Goal: Task Accomplishment & Management: Manage account settings

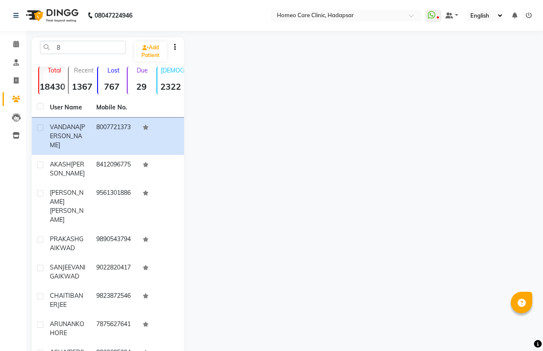
click at [53, 49] on input "8" at bounding box center [83, 47] width 86 height 13
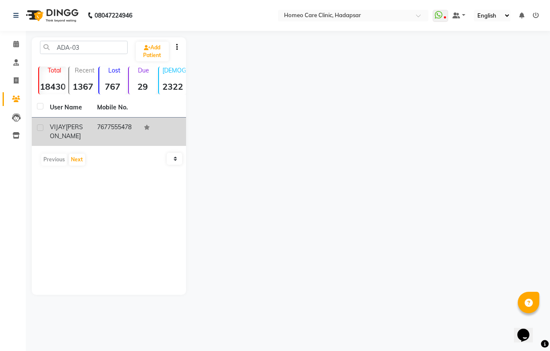
click at [88, 146] on td "[PERSON_NAME] [PERSON_NAME]" at bounding box center [68, 132] width 47 height 28
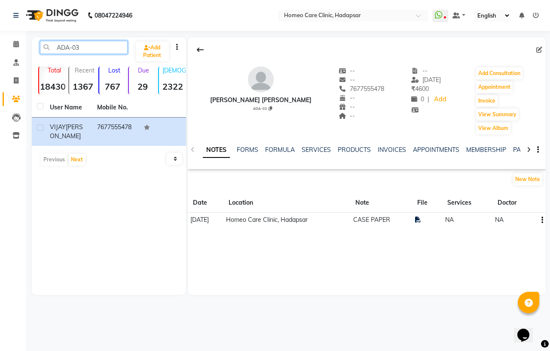
drag, startPoint x: 84, startPoint y: 40, endPoint x: 44, endPoint y: 49, distance: 41.0
click at [45, 49] on input "ADA-03" at bounding box center [84, 47] width 88 height 13
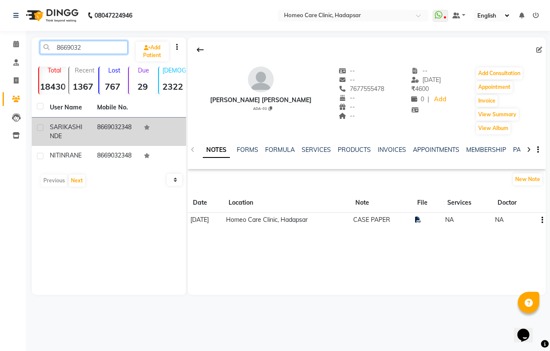
type input "8669032"
click at [79, 130] on div "[PERSON_NAME]" at bounding box center [68, 132] width 37 height 18
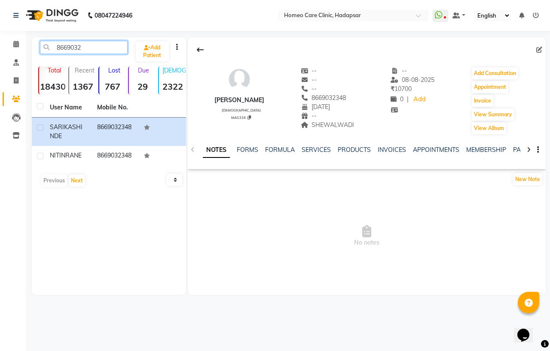
drag, startPoint x: 82, startPoint y: 49, endPoint x: 42, endPoint y: 56, distance: 41.0
click at [42, 56] on div "8669032 Add Patient" at bounding box center [109, 51] width 151 height 20
paste input "ADA-63"
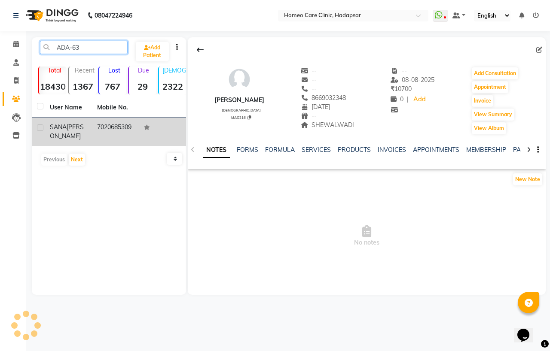
type input "ADA-63"
click at [106, 134] on td "7020685309" at bounding box center [115, 132] width 47 height 28
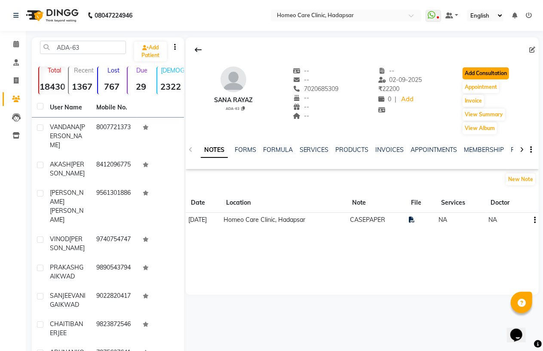
click at [493, 71] on button "Add Consultation" at bounding box center [485, 73] width 46 height 12
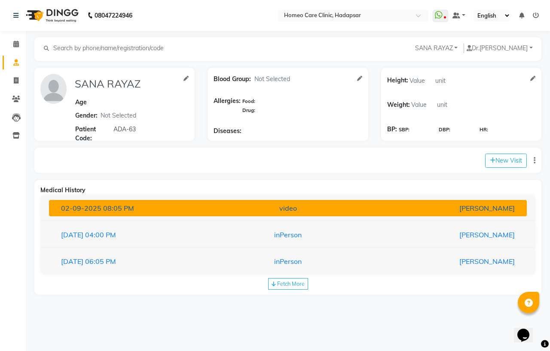
click at [157, 208] on div "[DATE] 08:05 PM" at bounding box center [133, 208] width 156 height 10
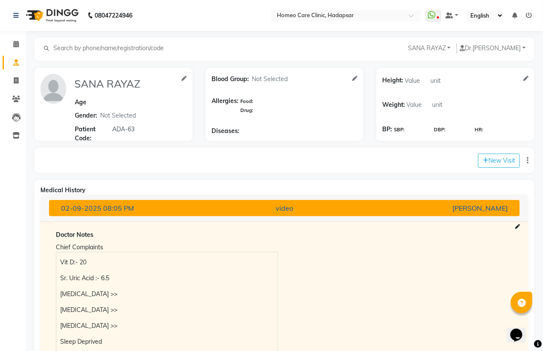
scroll to position [238, 0]
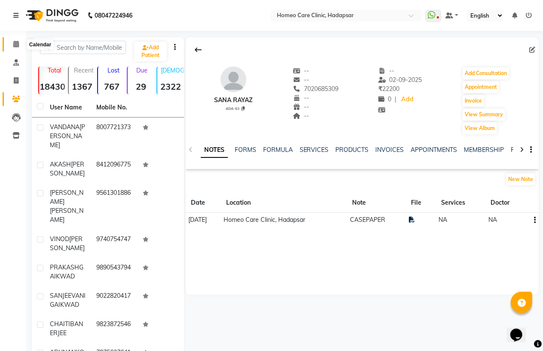
click at [13, 47] on icon at bounding box center [16, 44] width 6 height 6
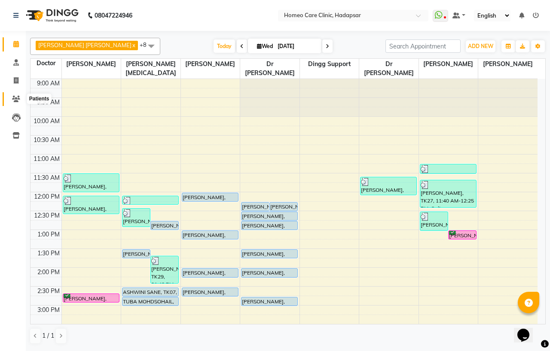
click at [15, 100] on icon at bounding box center [16, 99] width 8 height 6
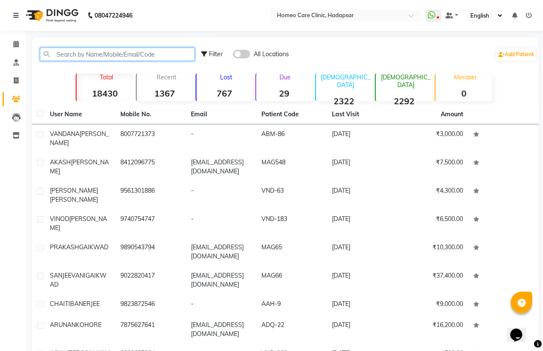
click at [88, 55] on input "text" at bounding box center [117, 54] width 155 height 13
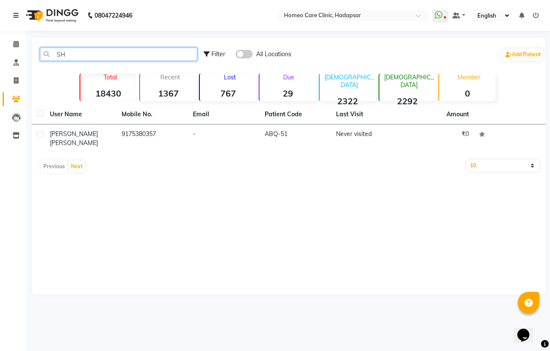
type input "S"
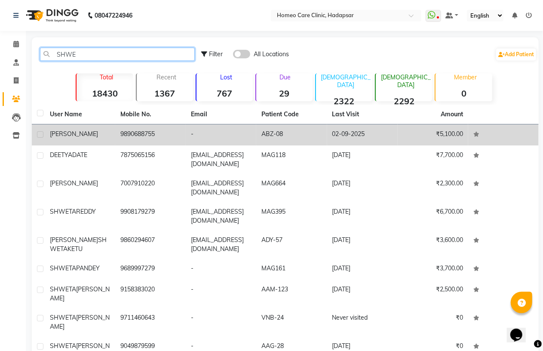
type input "SHWE"
click at [303, 138] on td "ABZ-08" at bounding box center [291, 135] width 70 height 21
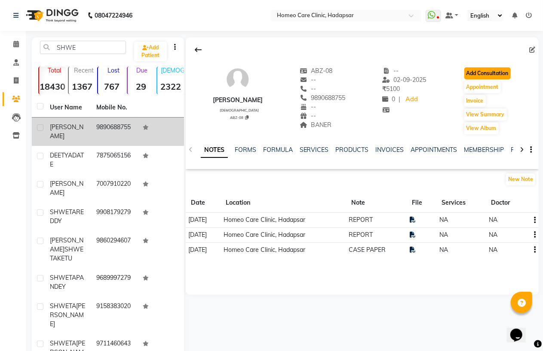
click at [475, 74] on button "Add Consultation" at bounding box center [487, 73] width 46 height 12
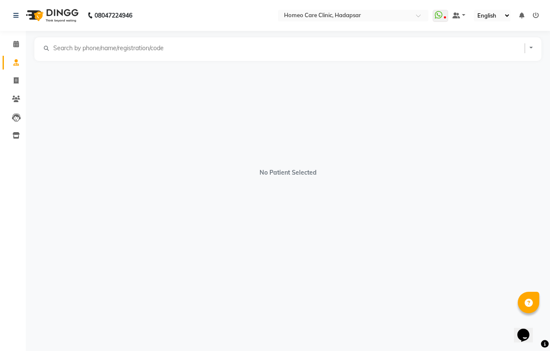
select select "[DEMOGRAPHIC_DATA]"
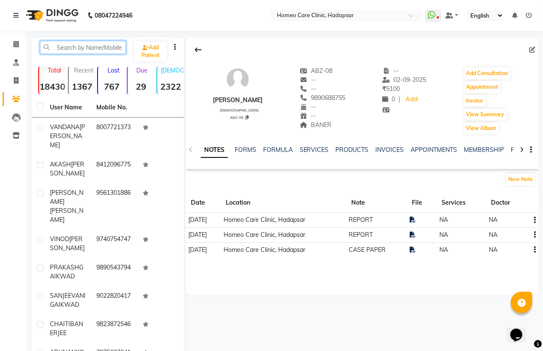
paste input "ADA-63"
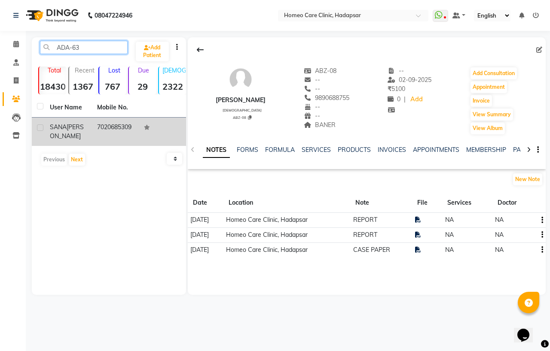
type input "ADA-63"
click at [125, 136] on td "7020685309" at bounding box center [115, 132] width 47 height 28
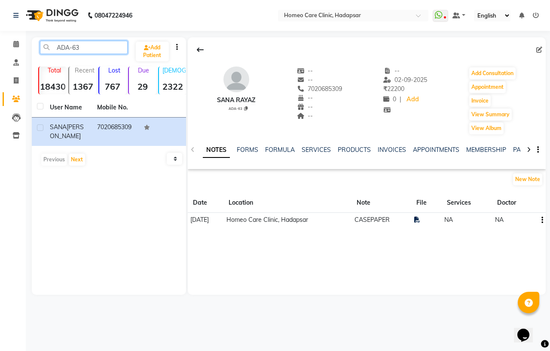
drag, startPoint x: 80, startPoint y: 45, endPoint x: 55, endPoint y: 51, distance: 26.5
click at [55, 51] on input "ADA-63" at bounding box center [84, 47] width 88 height 13
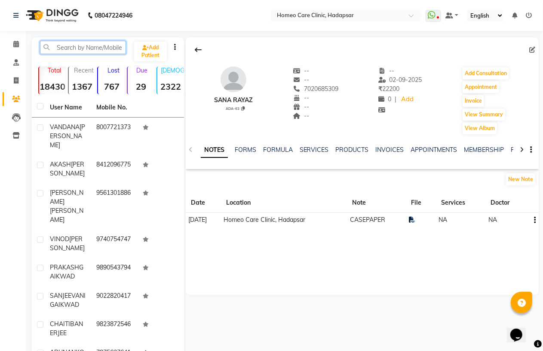
paste input "ADR-57"
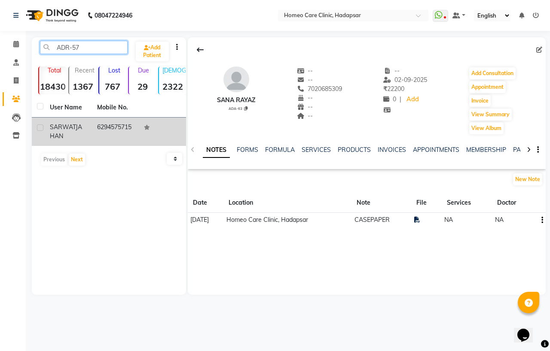
type input "ADR-57"
click at [67, 130] on span "SARWAT" at bounding box center [63, 127] width 26 height 8
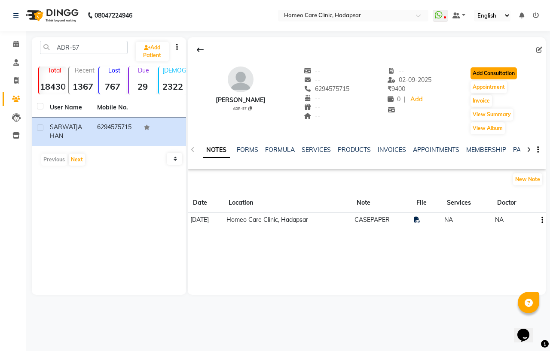
click at [488, 71] on button "Add Consultation" at bounding box center [493, 73] width 46 height 12
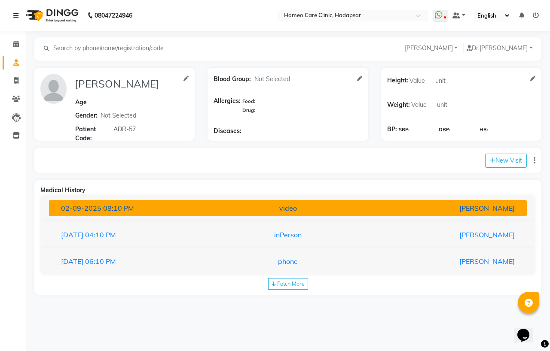
click at [197, 213] on div "[DATE] 08:10 PM" at bounding box center [133, 208] width 156 height 10
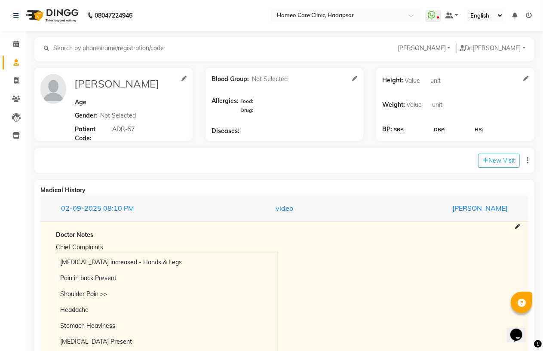
drag, startPoint x: 431, startPoint y: 341, endPoint x: 447, endPoint y: 334, distance: 17.5
click at [12, 96] on icon at bounding box center [16, 99] width 8 height 6
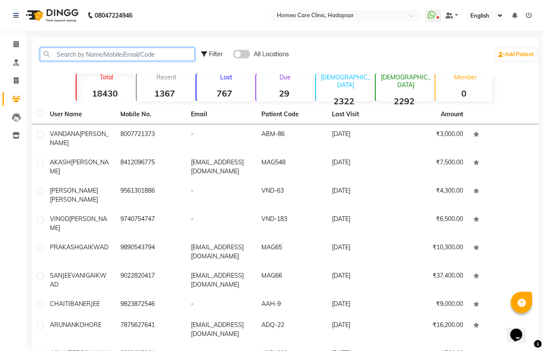
click at [92, 49] on input "text" at bounding box center [117, 54] width 155 height 13
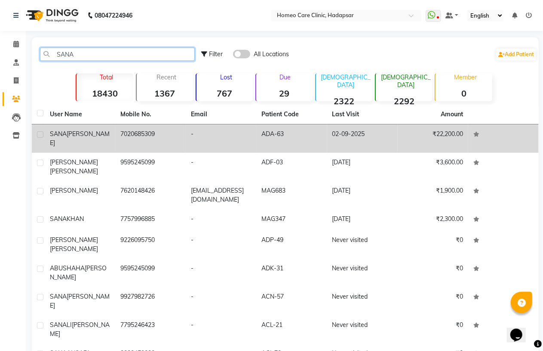
type input "SANA"
click at [113, 139] on td "SANA RAYAZ" at bounding box center [80, 139] width 70 height 28
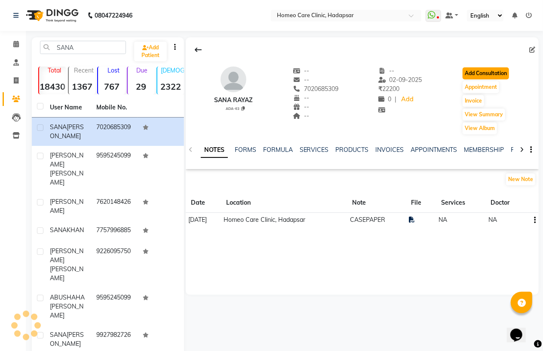
click at [484, 74] on button "Add Consultation" at bounding box center [485, 73] width 46 height 12
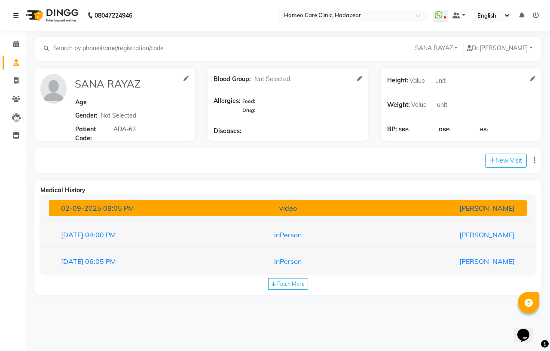
click at [152, 208] on div "[DATE] 08:05 PM" at bounding box center [133, 208] width 156 height 10
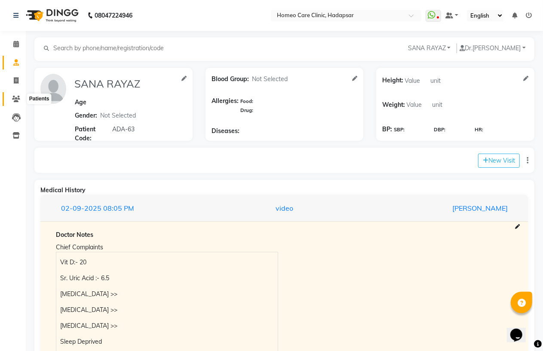
click at [14, 96] on icon at bounding box center [16, 99] width 8 height 6
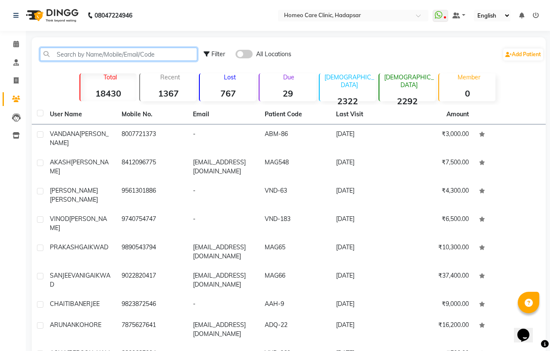
click at [69, 52] on input "text" at bounding box center [118, 54] width 157 height 13
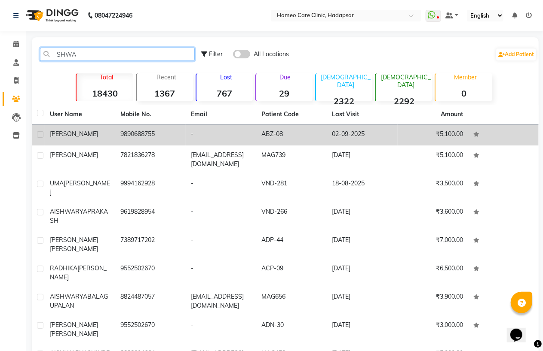
type input "SHWA"
click at [170, 131] on td "9890688755" at bounding box center [150, 135] width 70 height 21
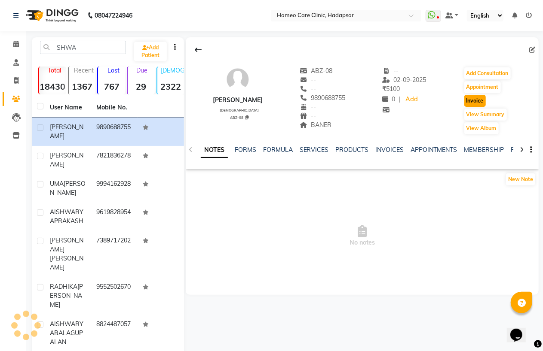
click at [474, 99] on button "Invoice" at bounding box center [474, 101] width 21 height 12
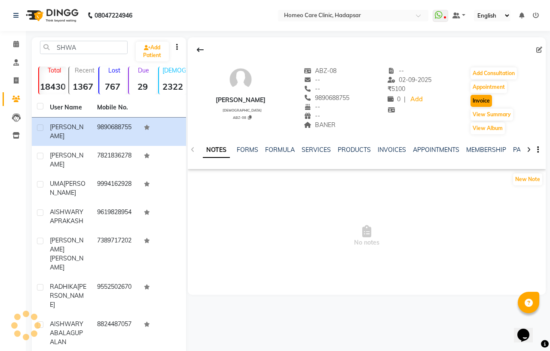
select select "service"
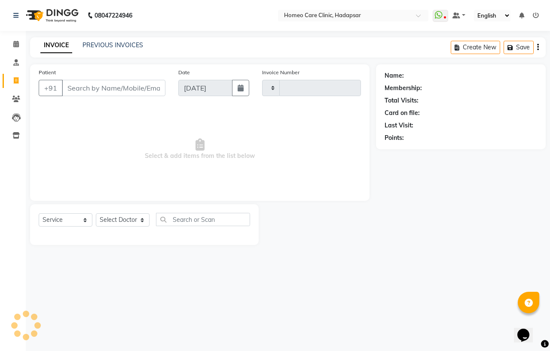
type input "2977"
select select "7485"
type input "9890688755"
click at [106, 221] on select "Select Doctor Dingg Support [PERSON_NAME] [PERSON_NAME] [PERSON_NAME] [PERSON_N…" at bounding box center [123, 219] width 54 height 13
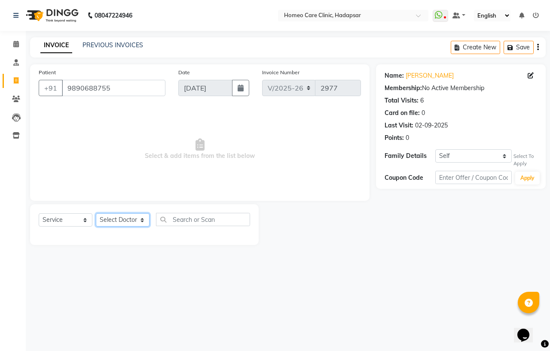
select select "65961"
click at [96, 214] on select "Select Doctor Dingg Support [PERSON_NAME] [PERSON_NAME] [PERSON_NAME] [PERSON_N…" at bounding box center [123, 219] width 54 height 13
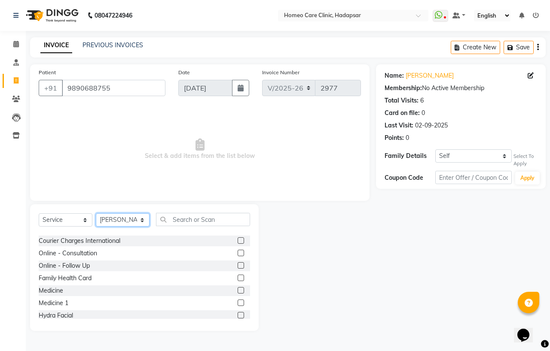
scroll to position [48, 0]
click at [238, 299] on div at bounding box center [244, 303] width 12 height 11
click at [238, 302] on label at bounding box center [241, 302] width 6 height 6
click at [238, 302] on input "checkbox" at bounding box center [241, 303] width 6 height 6
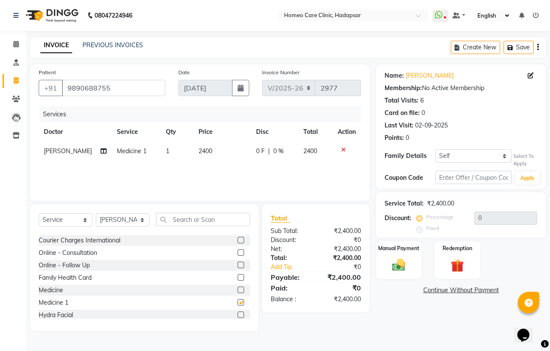
checkbox input "false"
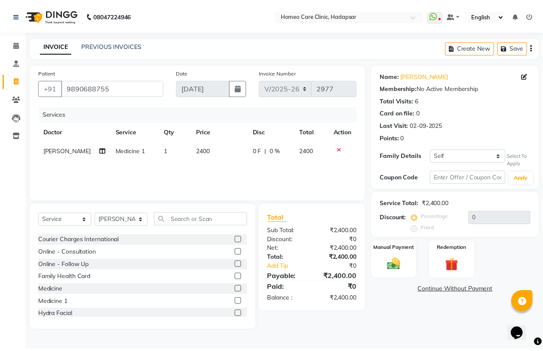
scroll to position [0, 0]
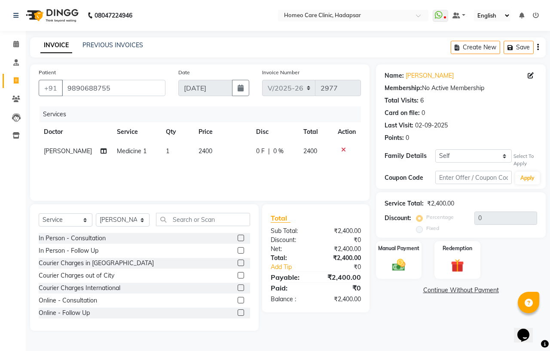
click at [238, 264] on label at bounding box center [241, 263] width 6 height 6
click at [238, 264] on input "checkbox" at bounding box center [241, 264] width 6 height 6
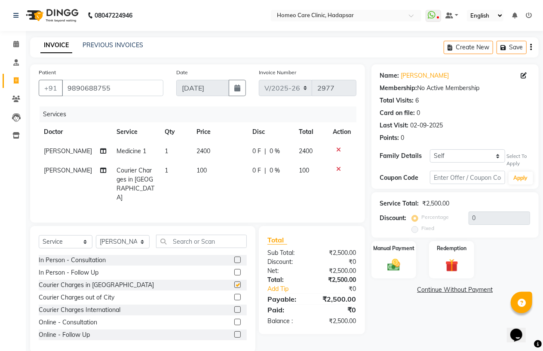
checkbox input "false"
click at [389, 262] on img at bounding box center [394, 265] width 22 height 15
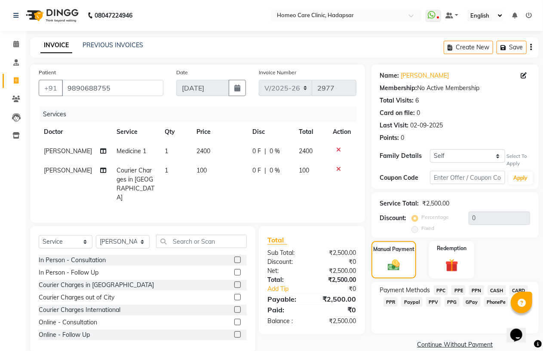
scroll to position [13, 0]
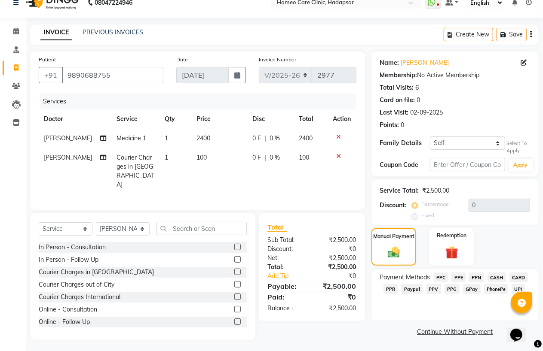
click at [491, 290] on span "PhonePe" at bounding box center [496, 289] width 24 height 10
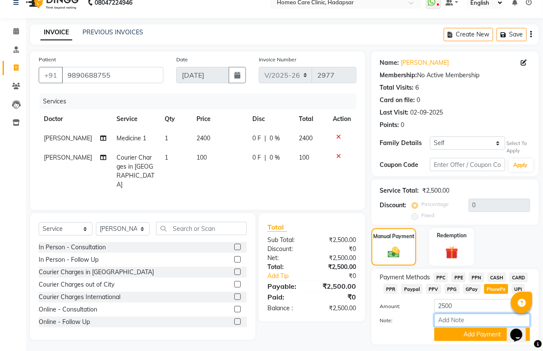
click at [454, 320] on input "Note:" at bounding box center [482, 320] width 96 height 13
type input "PPC"
click at [486, 334] on button "Add Payment" at bounding box center [482, 334] width 96 height 13
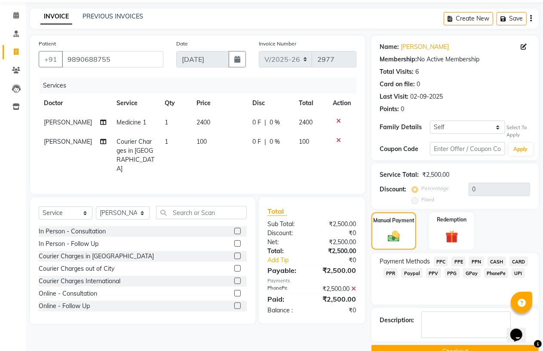
scroll to position [49, 0]
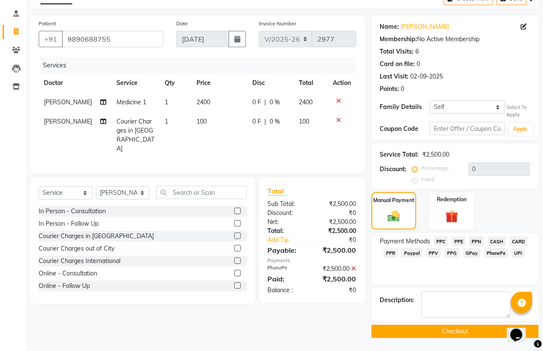
click at [469, 334] on button "Checkout" at bounding box center [454, 331] width 167 height 13
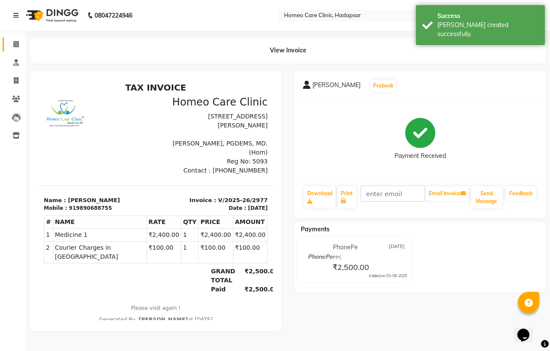
click at [13, 47] on icon at bounding box center [16, 44] width 6 height 6
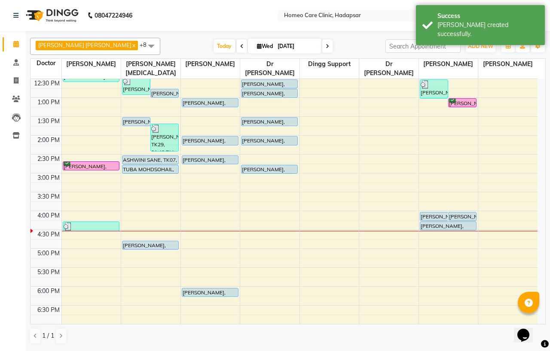
scroll to position [143, 0]
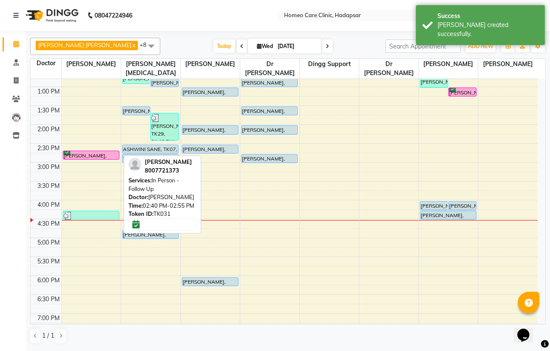
click at [105, 154] on div "[PERSON_NAME], TK31, 02:40 PM-02:55 PM, In Person - Follow Up" at bounding box center [91, 155] width 56 height 8
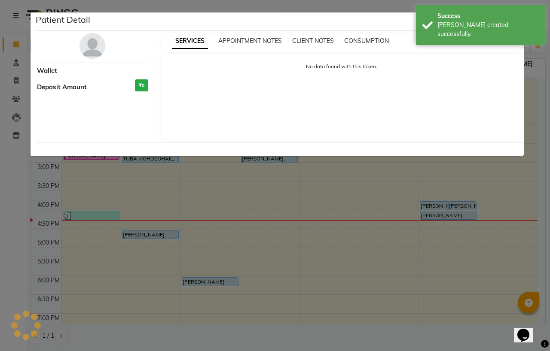
select select "6"
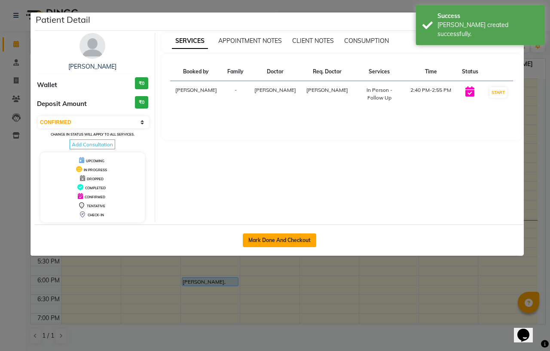
click at [277, 242] on button "Mark Done And Checkout" at bounding box center [279, 241] width 73 height 14
select select "7485"
select select "service"
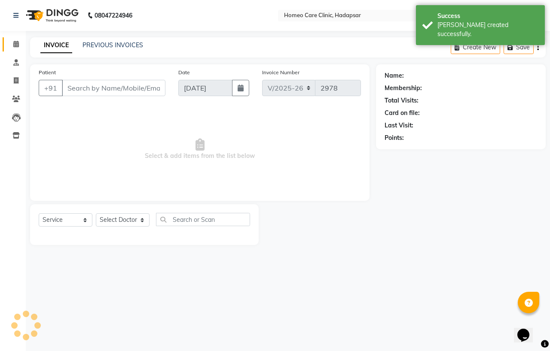
type input "8007721373"
select select "65961"
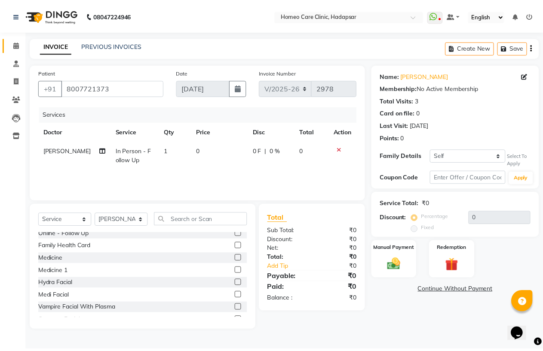
scroll to position [95, 0]
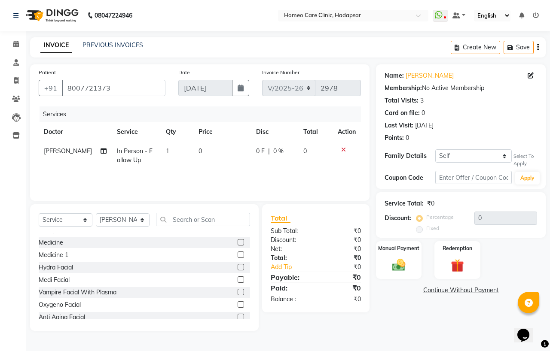
drag, startPoint x: 233, startPoint y: 244, endPoint x: 254, endPoint y: 213, distance: 37.1
click at [238, 244] on label at bounding box center [241, 242] width 6 height 6
click at [238, 244] on input "checkbox" at bounding box center [241, 243] width 6 height 6
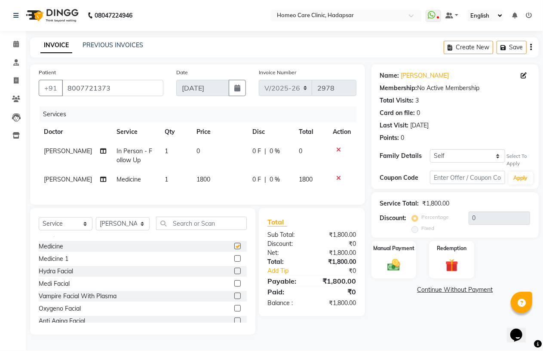
checkbox input "false"
click at [201, 184] on td "1800" at bounding box center [219, 179] width 56 height 19
select select "65961"
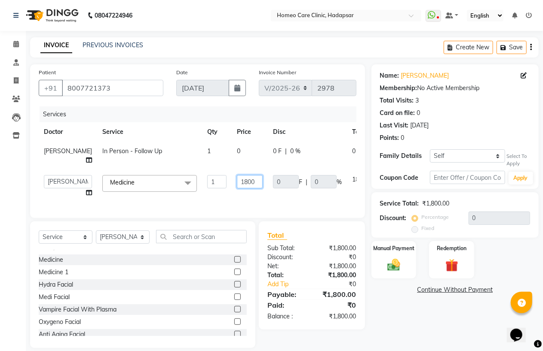
click at [237, 189] on input "1800" at bounding box center [250, 181] width 26 height 13
type input "1500"
click at [401, 269] on img at bounding box center [394, 265] width 22 height 15
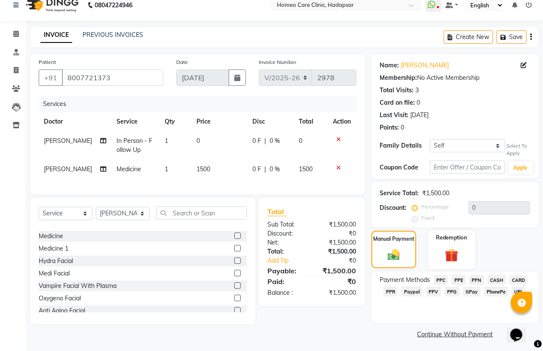
scroll to position [13, 0]
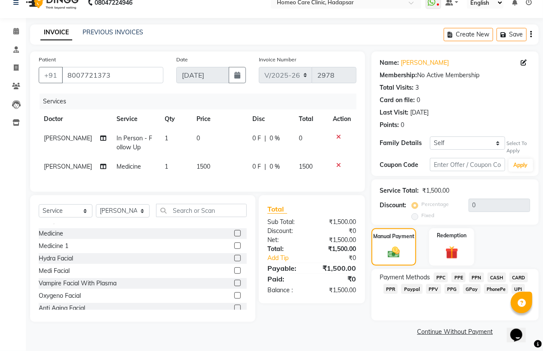
click at [491, 277] on span "CASH" at bounding box center [496, 278] width 18 height 10
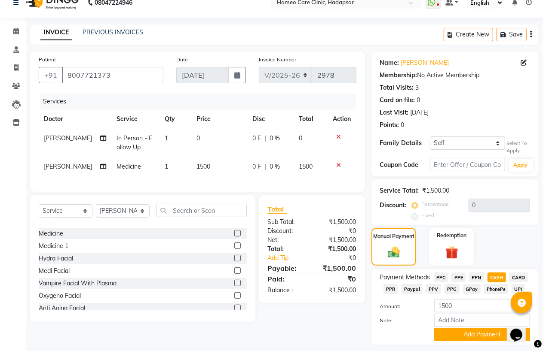
scroll to position [37, 0]
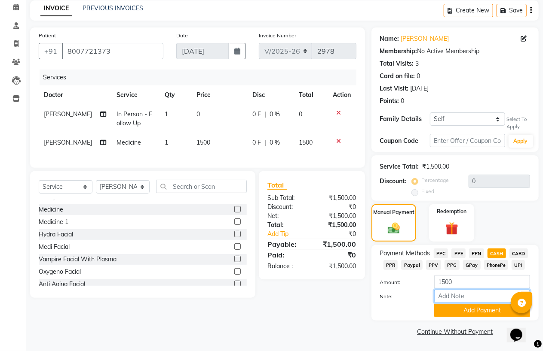
click at [454, 300] on input "Note:" at bounding box center [482, 296] width 96 height 13
type input "CASH"
click at [480, 308] on button "Add Payment" at bounding box center [482, 310] width 96 height 13
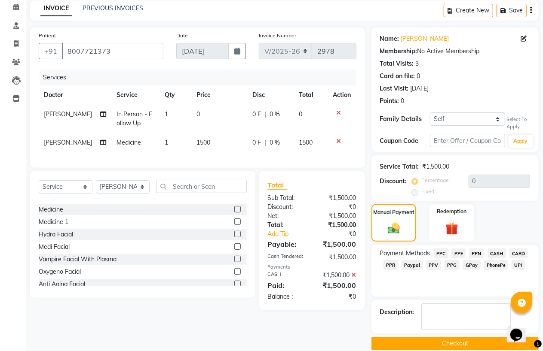
click at [464, 341] on button "Checkout" at bounding box center [454, 343] width 167 height 13
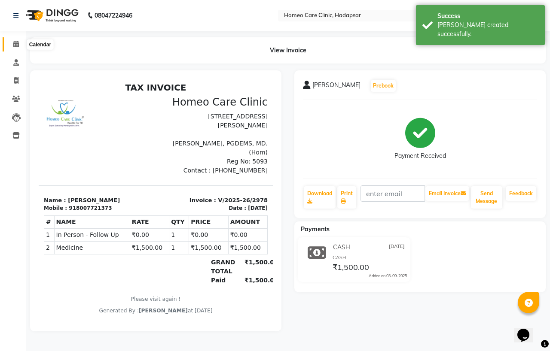
click at [12, 42] on span at bounding box center [16, 45] width 15 height 10
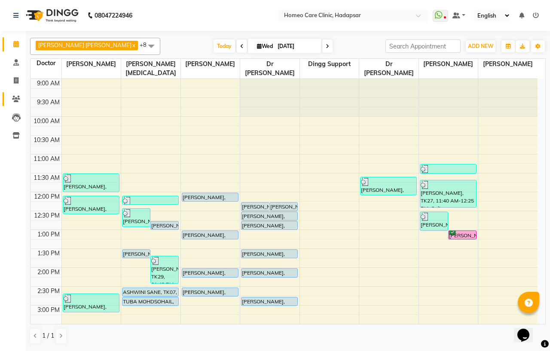
click at [15, 104] on link "Patients" at bounding box center [13, 99] width 21 height 14
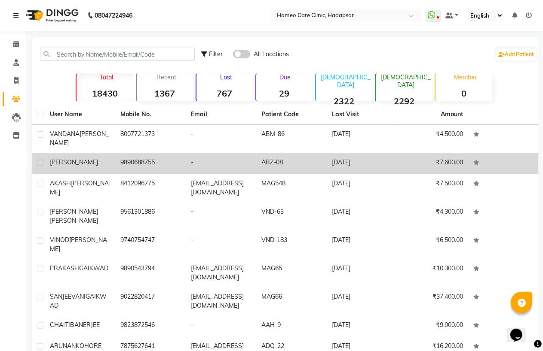
drag, startPoint x: 103, startPoint y: 156, endPoint x: 110, endPoint y: 156, distance: 6.9
click at [110, 156] on td "[PERSON_NAME]" at bounding box center [80, 163] width 70 height 21
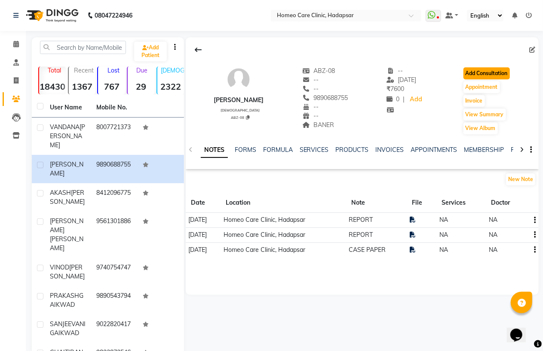
click at [476, 74] on button "Add Consultation" at bounding box center [486, 73] width 46 height 12
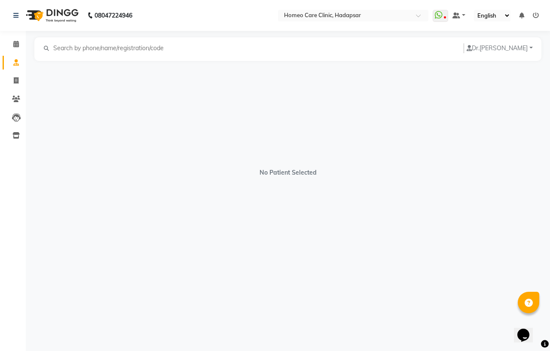
select select "[DEMOGRAPHIC_DATA]"
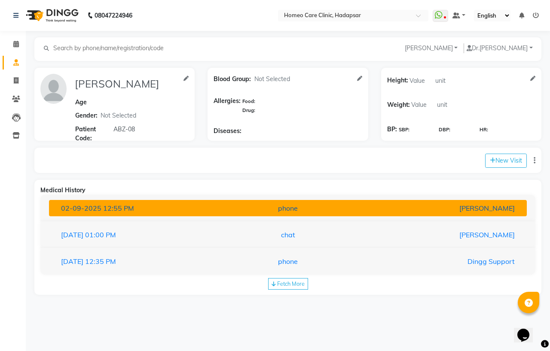
click at [149, 206] on div "[DATE] 12:55 PM" at bounding box center [133, 208] width 156 height 10
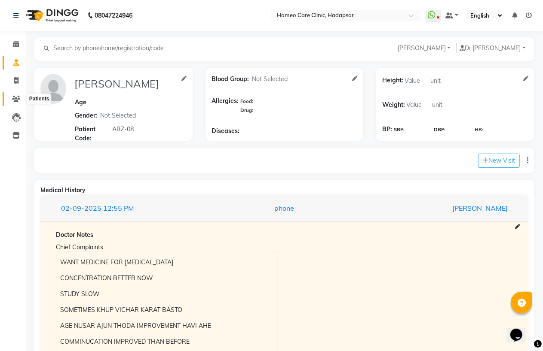
click at [16, 101] on icon at bounding box center [16, 99] width 8 height 6
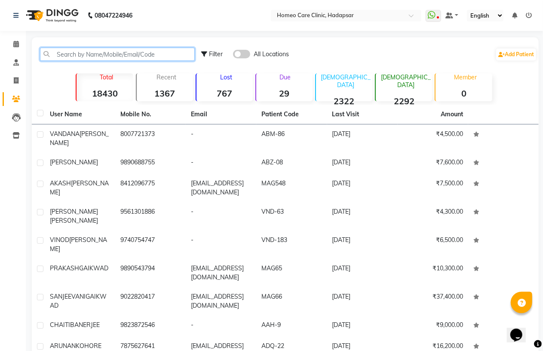
click at [119, 55] on input "text" at bounding box center [117, 54] width 155 height 13
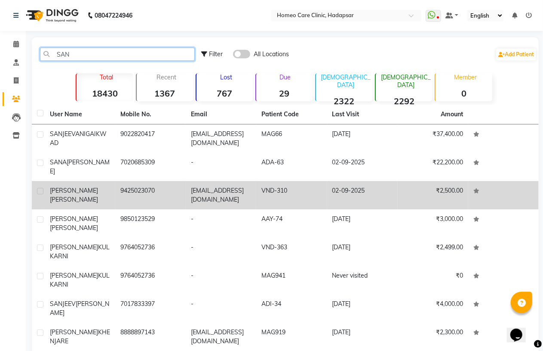
type input "SAN"
click at [129, 181] on td "9425023070" at bounding box center [150, 195] width 70 height 28
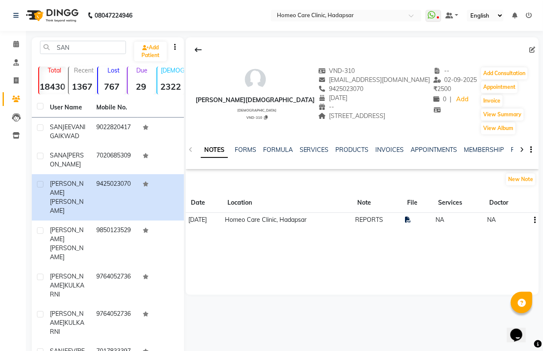
drag, startPoint x: 75, startPoint y: 158, endPoint x: 549, endPoint y: 113, distance: 476.4
click at [79, 158] on div "SANA RAYAZ" at bounding box center [68, 160] width 36 height 18
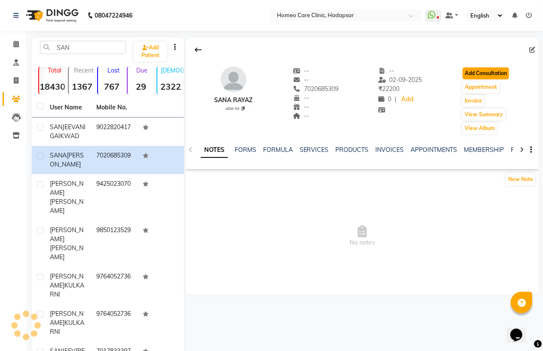
click at [491, 75] on button "Add Consultation" at bounding box center [485, 73] width 46 height 12
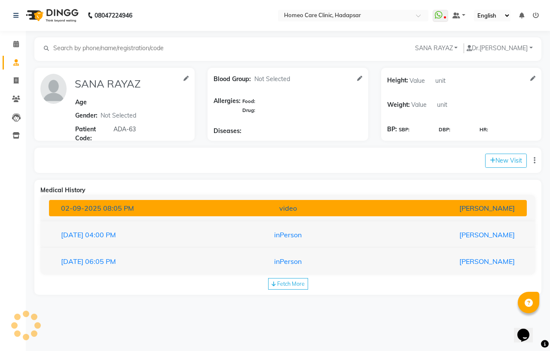
click at [142, 211] on div "[DATE] 08:05 PM" at bounding box center [133, 208] width 156 height 10
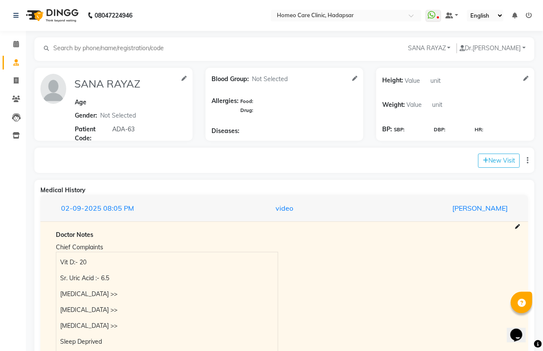
scroll to position [205, 0]
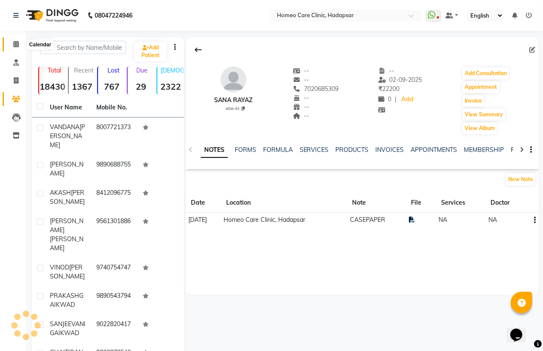
click at [18, 43] on icon at bounding box center [16, 44] width 6 height 6
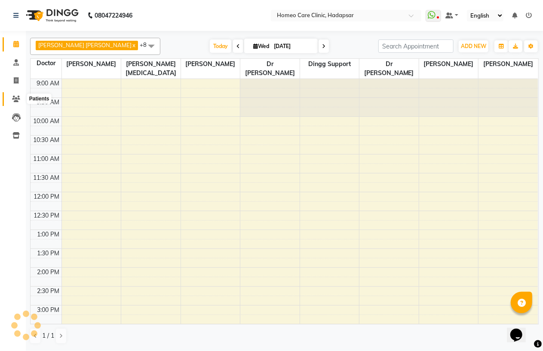
click at [15, 98] on icon at bounding box center [16, 99] width 8 height 6
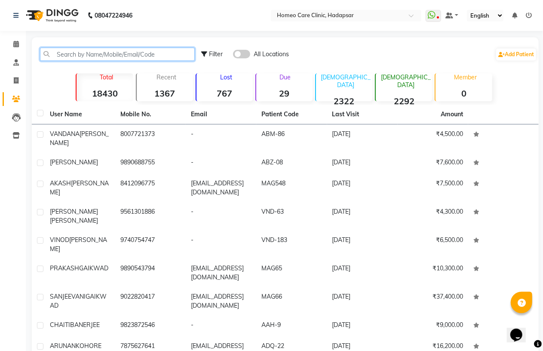
click at [91, 57] on input "text" at bounding box center [117, 54] width 155 height 13
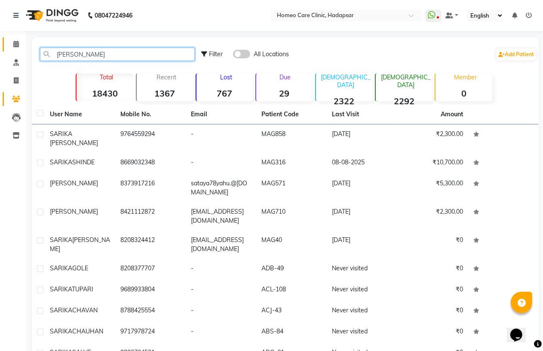
drag, startPoint x: 76, startPoint y: 49, endPoint x: 16, endPoint y: 50, distance: 59.7
click at [16, 50] on app-home "08047224946 Select Location × Homeo Care Clinic, Hadapsar WhatsApp Status ✕ Sta…" at bounding box center [271, 200] width 543 height 401
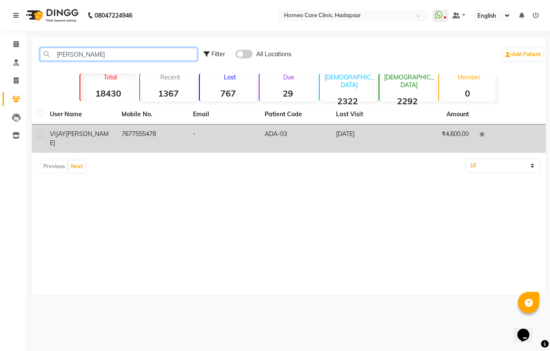
type input "[PERSON_NAME]"
click at [229, 137] on td "-" at bounding box center [224, 139] width 72 height 28
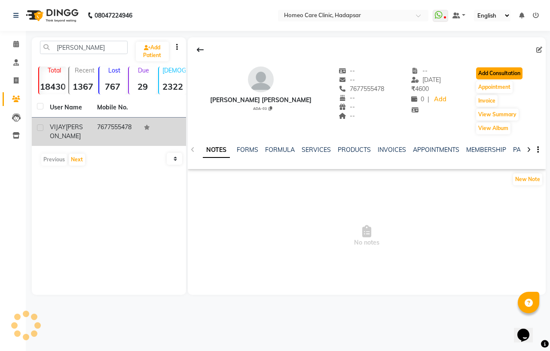
click at [493, 74] on button "Add Consultation" at bounding box center [499, 73] width 46 height 12
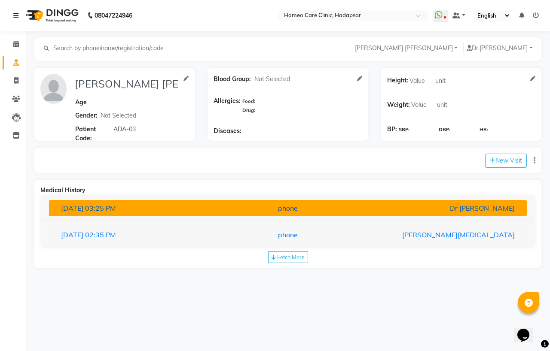
click at [215, 209] on div "phone" at bounding box center [288, 208] width 156 height 10
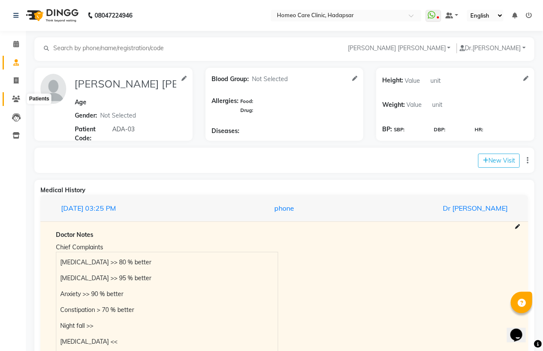
click at [16, 102] on icon at bounding box center [16, 99] width 8 height 6
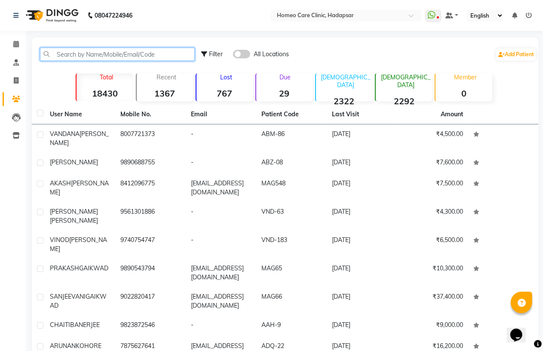
click at [91, 56] on input "text" at bounding box center [117, 54] width 155 height 13
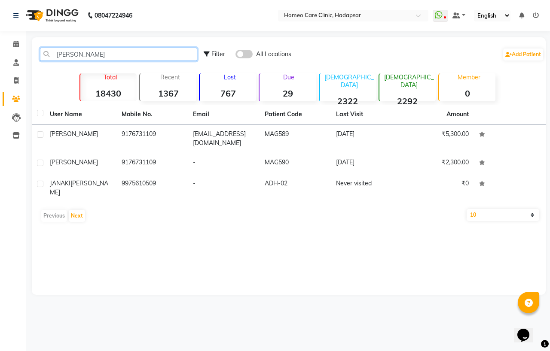
type input "J"
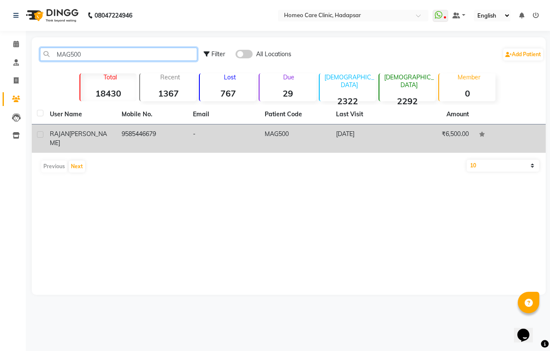
type input "MAG500"
click at [283, 142] on td "MAG500" at bounding box center [295, 139] width 72 height 28
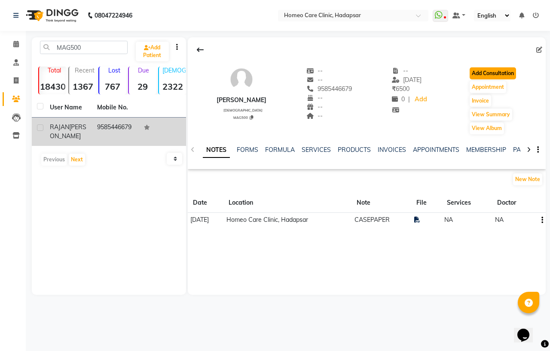
click at [488, 69] on button "Add Consultation" at bounding box center [493, 73] width 46 height 12
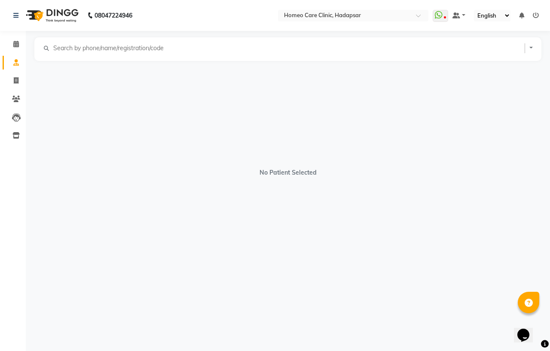
select select "[DEMOGRAPHIC_DATA]"
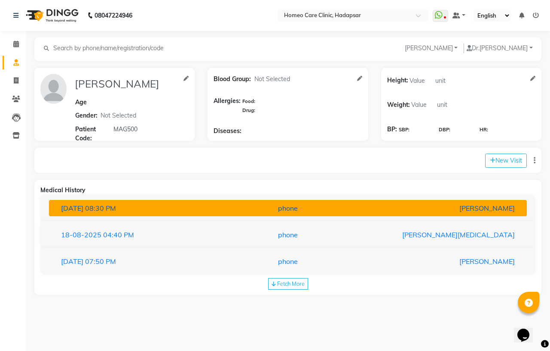
click at [342, 211] on div "phone" at bounding box center [288, 208] width 156 height 10
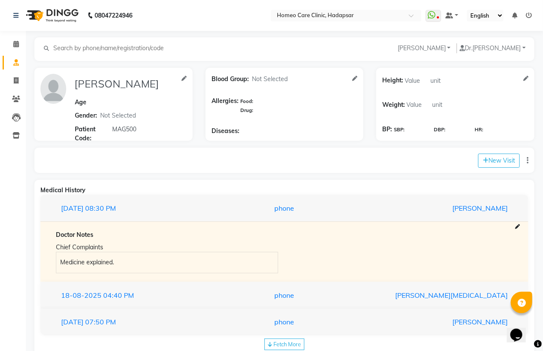
scroll to position [22, 0]
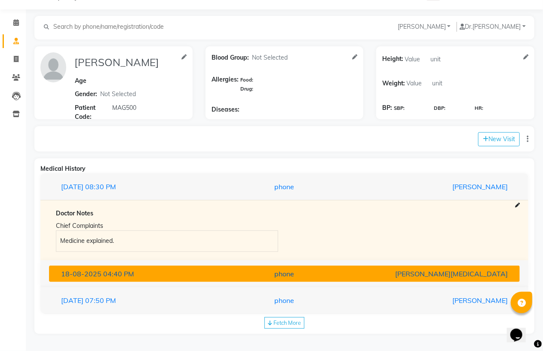
click at [296, 268] on button "[DATE] 04:40 PM phone [PERSON_NAME][MEDICAL_DATA]" at bounding box center [284, 274] width 470 height 16
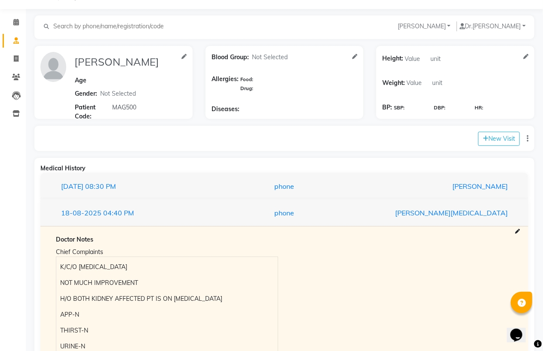
scroll to position [165, 0]
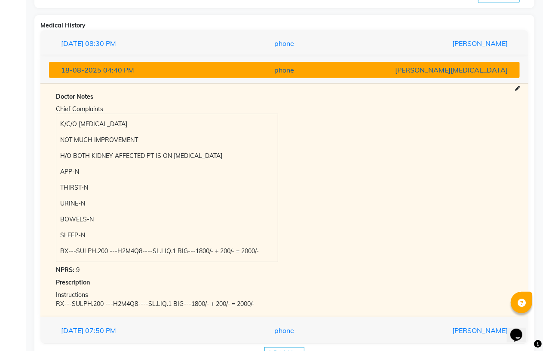
click at [290, 65] on div "phone" at bounding box center [283, 70] width 153 height 10
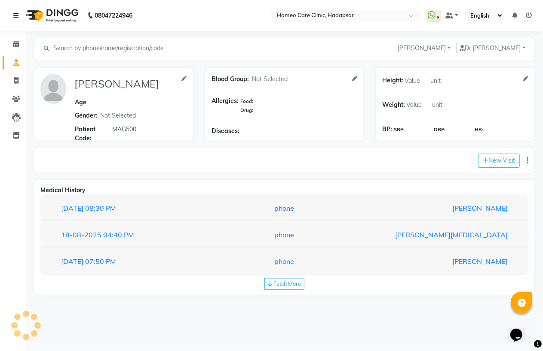
scroll to position [0, 0]
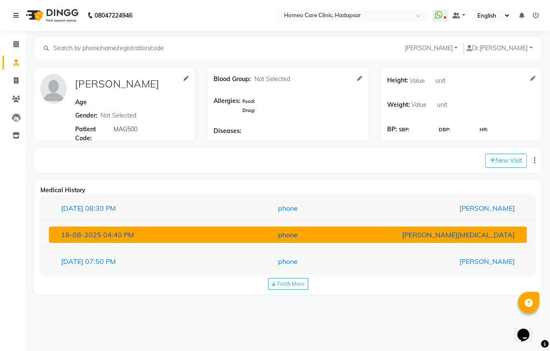
click at [134, 237] on div "[DATE] 04:40 PM" at bounding box center [133, 235] width 156 height 10
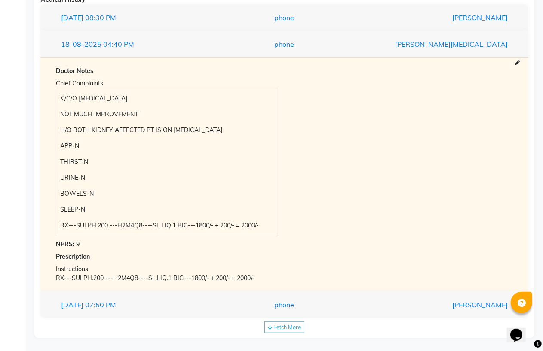
scroll to position [195, 0]
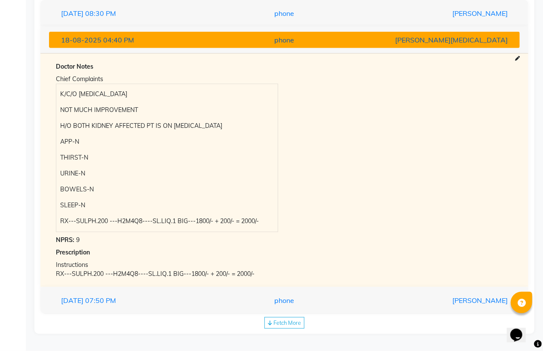
click at [434, 41] on div "[PERSON_NAME][MEDICAL_DATA]" at bounding box center [437, 40] width 153 height 10
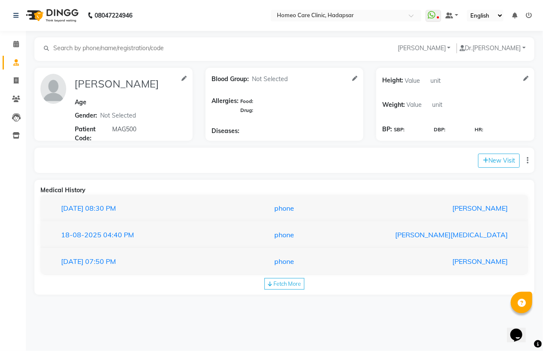
scroll to position [0, 0]
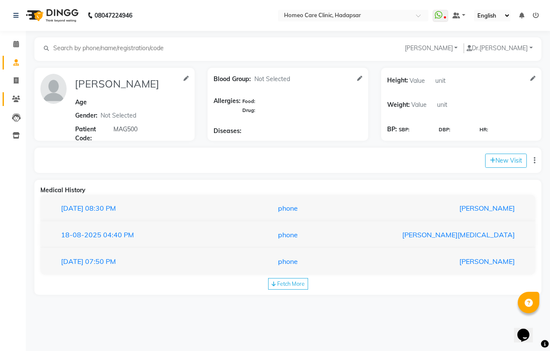
click at [5, 99] on link "Patients" at bounding box center [13, 99] width 21 height 14
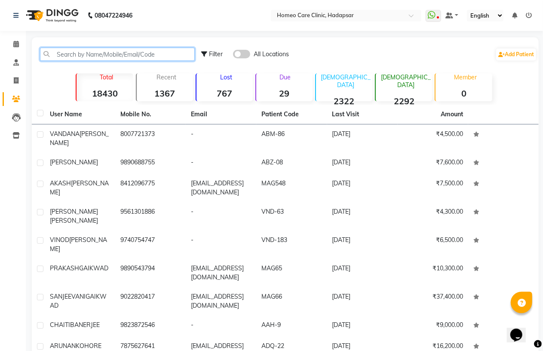
click at [85, 55] on input "text" at bounding box center [117, 54] width 155 height 13
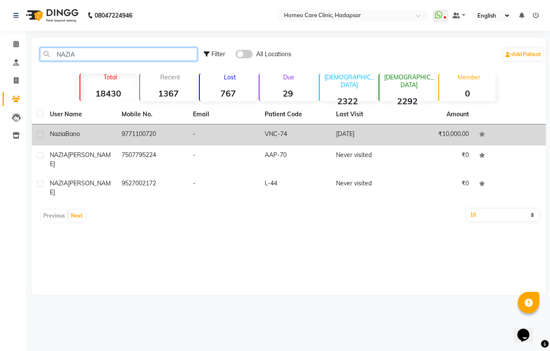
type input "NAZIA"
click at [198, 126] on td "-" at bounding box center [224, 135] width 72 height 21
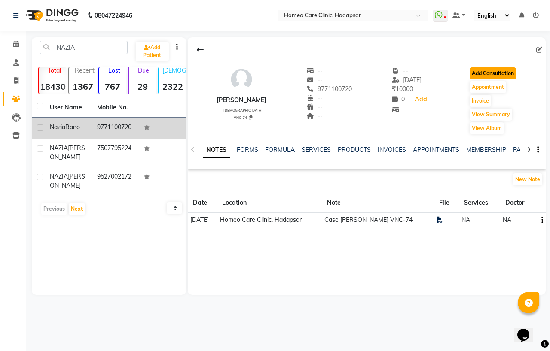
click at [492, 75] on button "Add Consultation" at bounding box center [493, 73] width 46 height 12
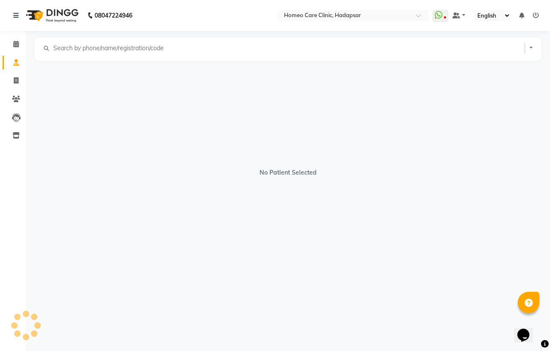
select select "[DEMOGRAPHIC_DATA]"
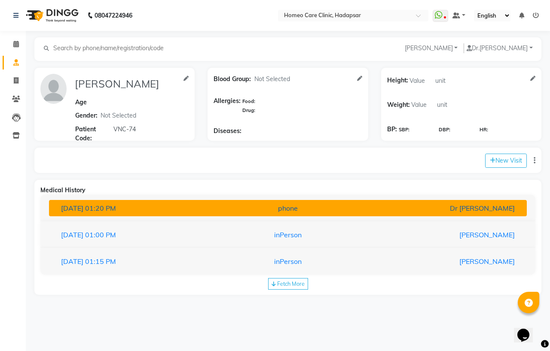
click at [135, 207] on div "[DATE] 01:20 PM" at bounding box center [133, 208] width 156 height 10
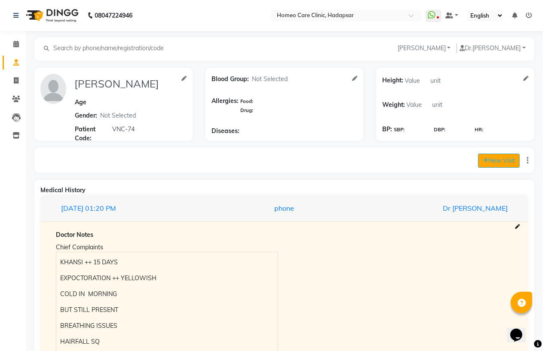
click at [505, 158] on button "New Visit" at bounding box center [499, 161] width 42 height 14
select select "1035"
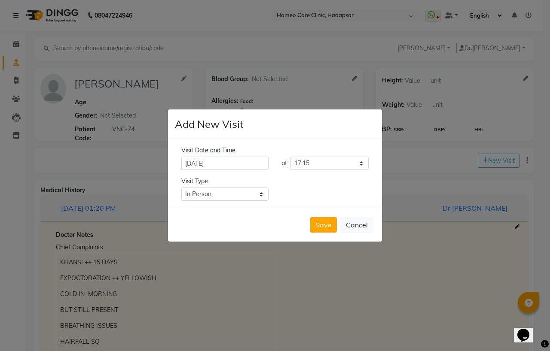
click at [244, 186] on div "Visit Date and Time [DATE] at Select time 09:00 09:05 09:10 09:15 09:20 09:25 0…" at bounding box center [275, 173] width 200 height 55
click at [241, 199] on select "Select Type In Person Video Phone Chat" at bounding box center [224, 194] width 87 height 13
select select "phone"
click at [181, 188] on select "Select Type In Person Video Phone Chat" at bounding box center [224, 194] width 87 height 13
click at [324, 222] on button "Save" at bounding box center [323, 224] width 27 height 15
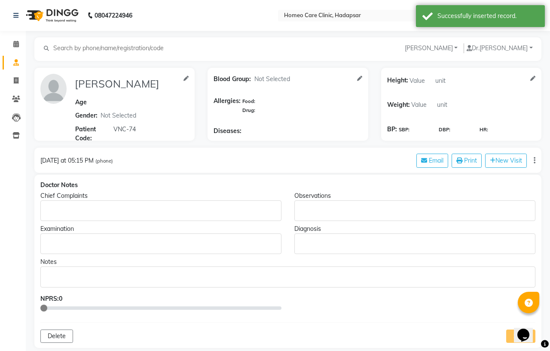
type input "[PERSON_NAME]"
select select "[DEMOGRAPHIC_DATA]"
type input "VNC-74"
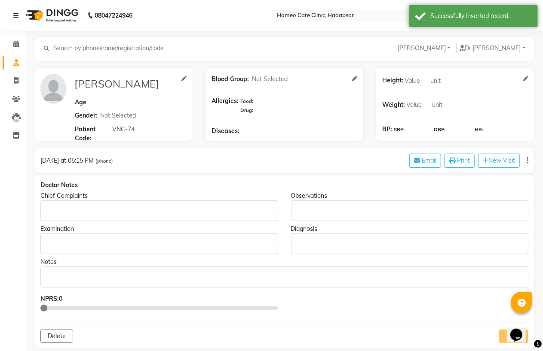
click at [108, 213] on p "Rich Text Editor, main" at bounding box center [158, 211] width 229 height 9
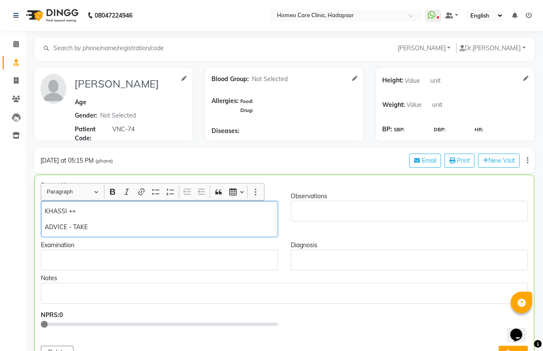
click at [91, 212] on p "KHASSI ++" at bounding box center [159, 211] width 229 height 9
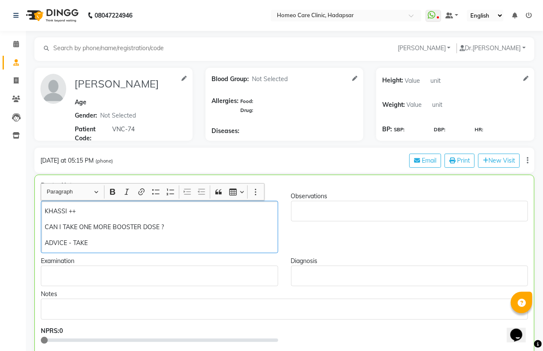
click at [119, 240] on p "ADVICE - TAKE" at bounding box center [159, 243] width 229 height 9
click at [72, 244] on p "ADVICE - TAKE IN HALF CUP OF LUKEWARM WATER" at bounding box center [159, 243] width 229 height 9
click at [74, 241] on p "ADVICE - BOOSTER DOSE - TAKE IN HALF CUP OF LUKEWARM WATER" at bounding box center [159, 243] width 229 height 9
click at [268, 239] on p "ADVICE - TAKE BOOSTER DOSE - TAKE IN HALF CUP OF LUKEWARM WATER" at bounding box center [159, 243] width 229 height 9
click at [45, 228] on p "CAN I TAKE ONE MORE BOOSTER DOSE ?" at bounding box center [159, 227] width 229 height 9
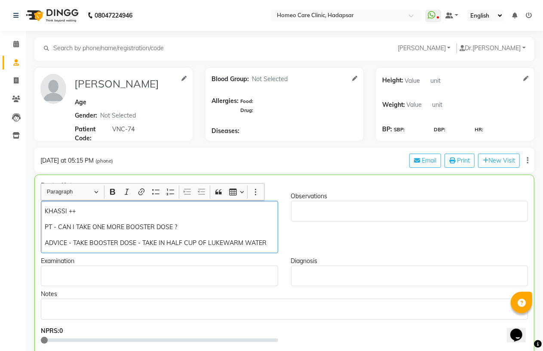
click at [263, 242] on p "ADVICE - TAKE BOOSTER DOSE - TAKE IN HALF CUP OF LUKEWARM WATER" at bounding box center [159, 243] width 229 height 9
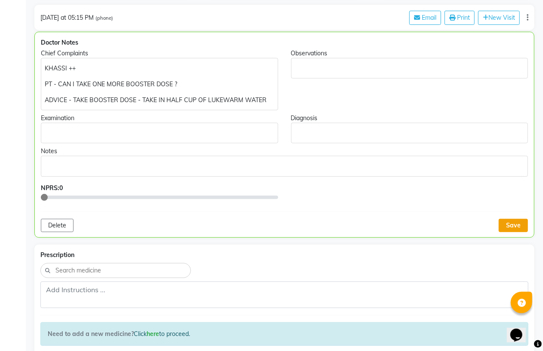
click at [515, 225] on button "Save" at bounding box center [512, 225] width 29 height 13
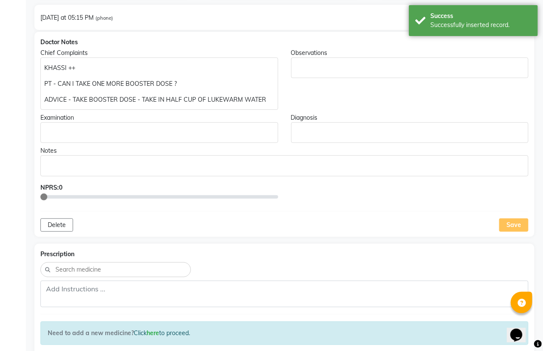
scroll to position [0, 0]
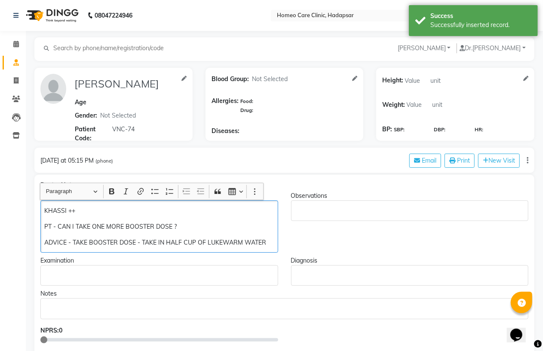
click at [271, 244] on p "ADVICE - TAKE BOOSTER DOSE - TAKE IN HALF CUP OF LUKEWARM WATER" at bounding box center [158, 242] width 229 height 9
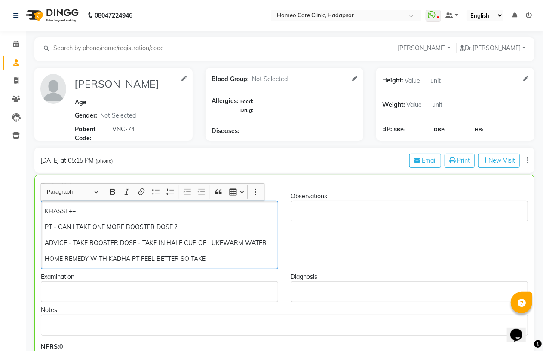
scroll to position [95, 0]
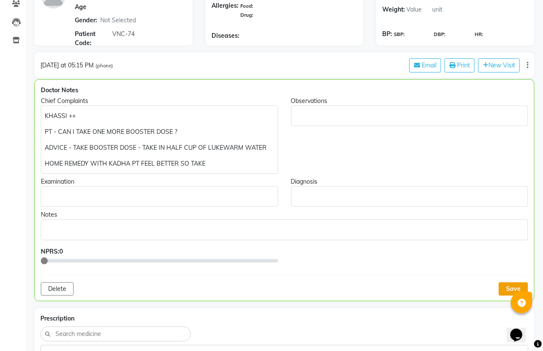
click at [503, 286] on button "Save" at bounding box center [512, 289] width 29 height 13
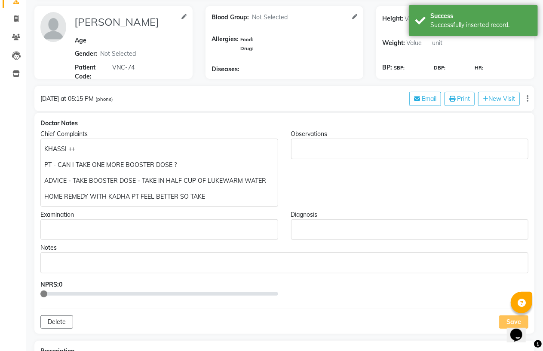
scroll to position [0, 0]
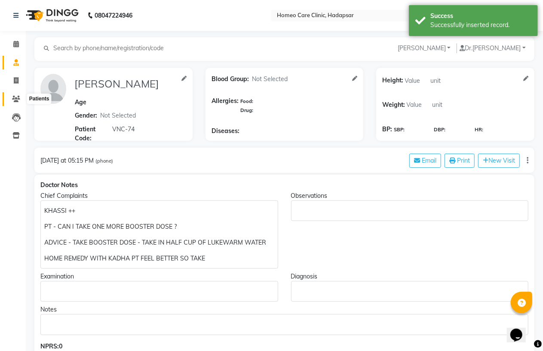
click at [10, 102] on span at bounding box center [16, 100] width 15 height 10
